Goal: Information Seeking & Learning: Understand process/instructions

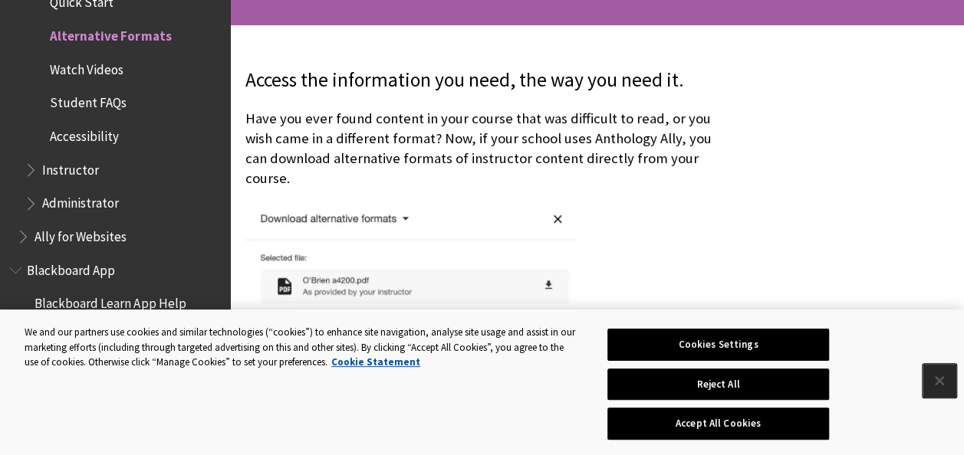
click at [943, 382] on button "Close" at bounding box center [939, 381] width 34 height 34
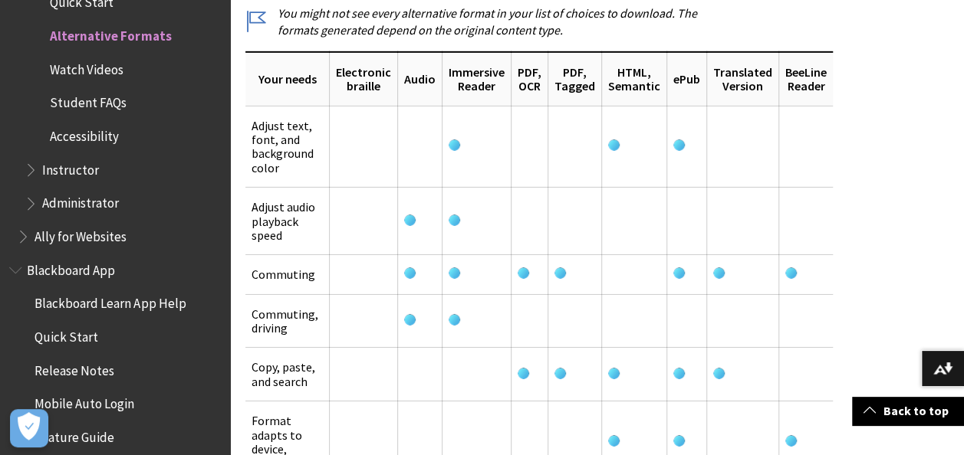
scroll to position [2379, 0]
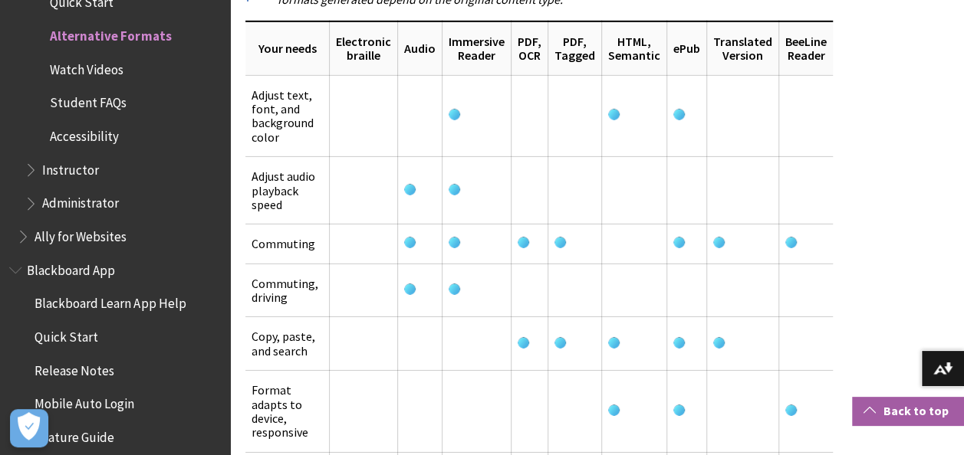
click at [929, 411] on link "Back to top" at bounding box center [908, 411] width 112 height 28
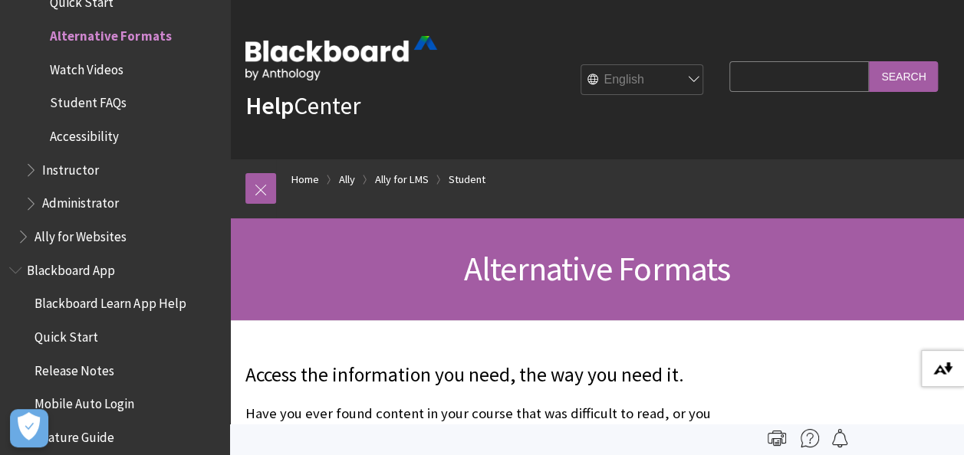
click at [946, 366] on img at bounding box center [942, 369] width 19 height 12
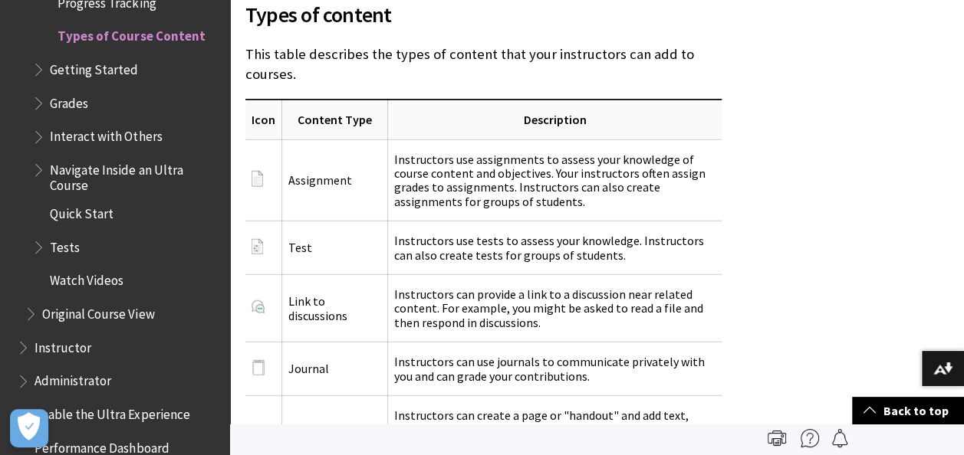
scroll to position [1912, 0]
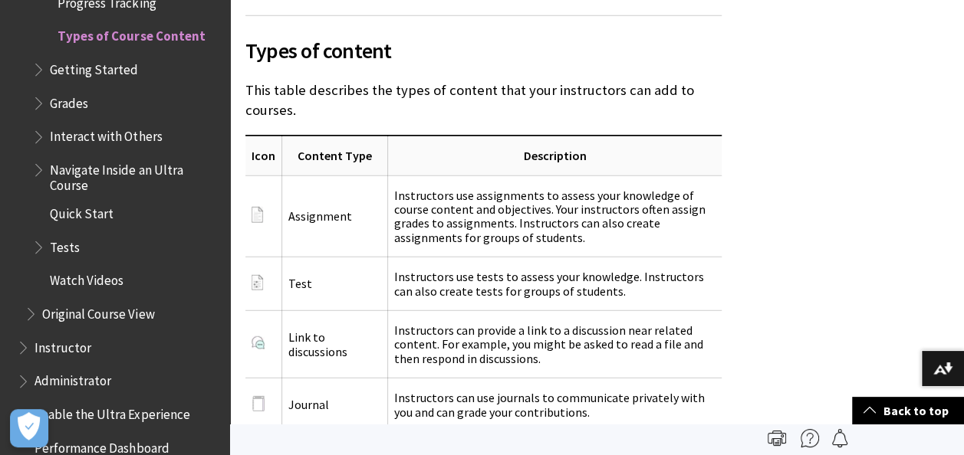
click at [771, 442] on img at bounding box center [776, 438] width 18 height 18
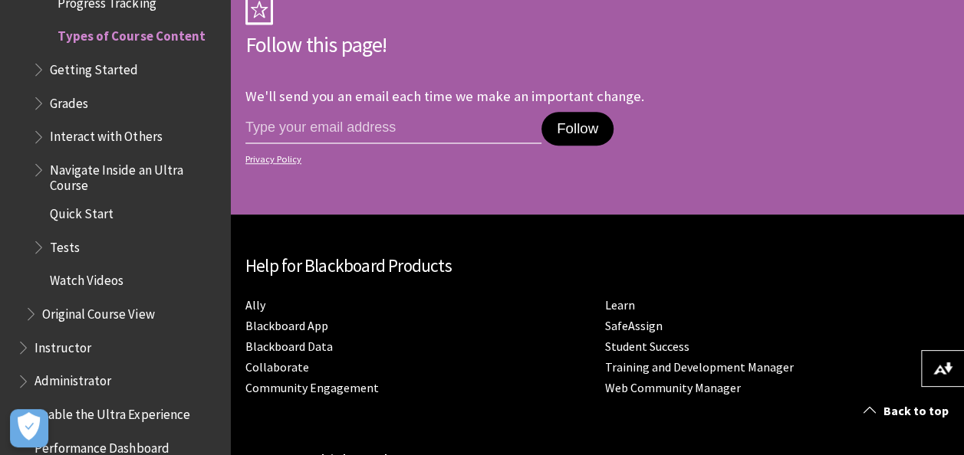
scroll to position [0, 0]
